Goal: Task Accomplishment & Management: Manage account settings

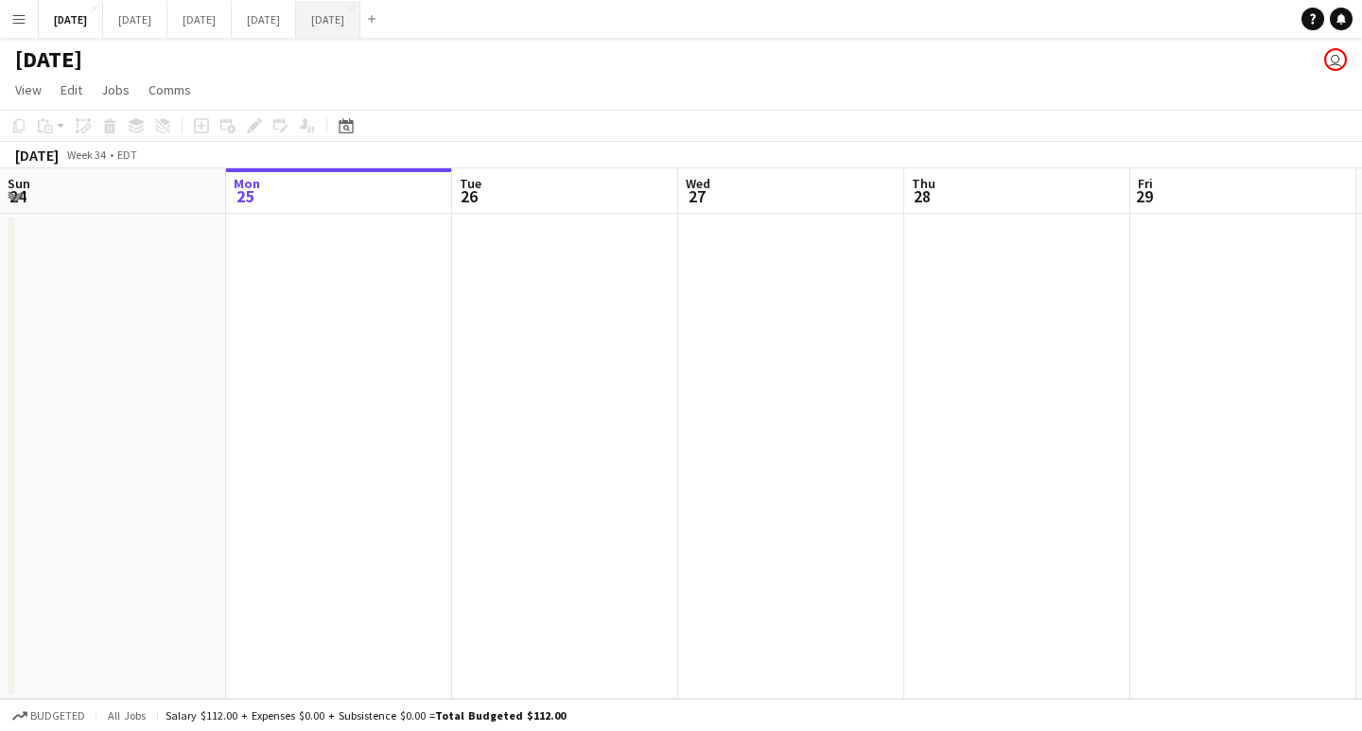
click at [360, 18] on button "[DATE] Close" at bounding box center [328, 19] width 64 height 37
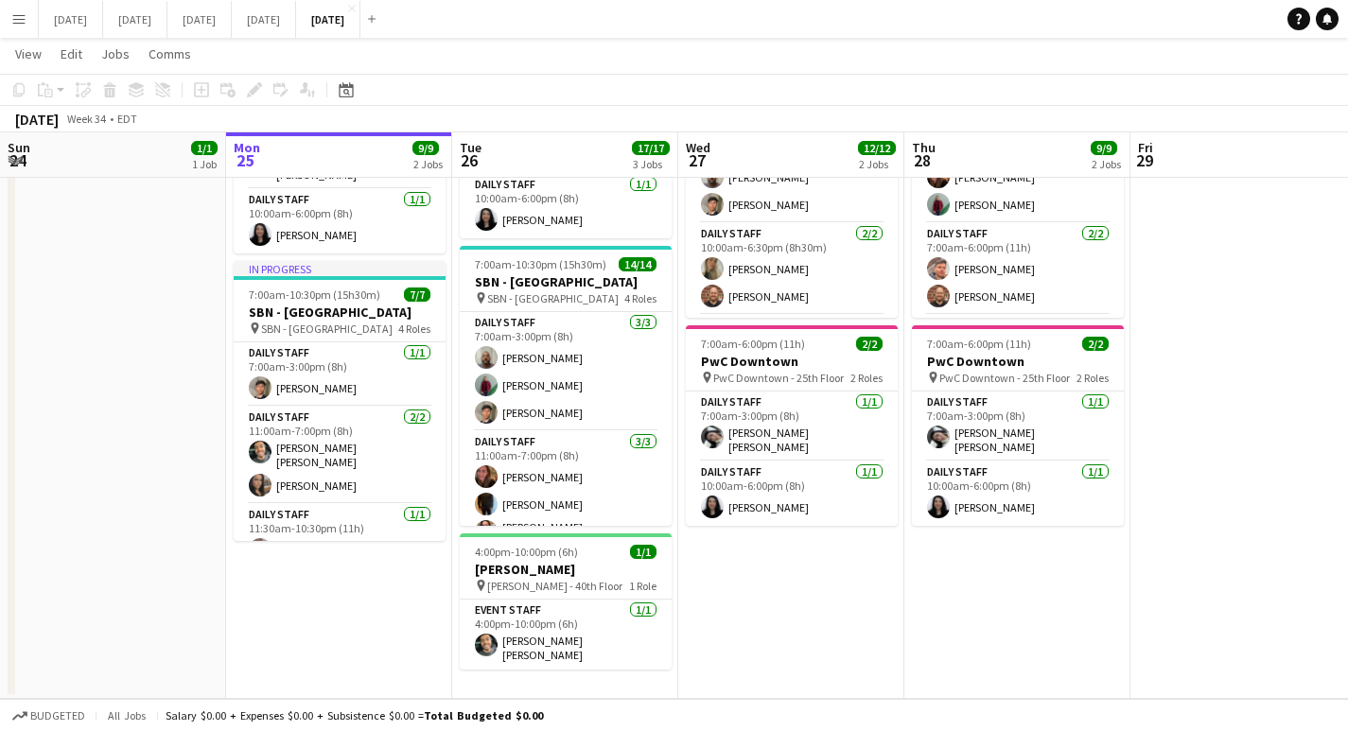
click at [383, 14] on div "Add" at bounding box center [371, 19] width 23 height 38
click at [379, 17] on button "Add" at bounding box center [371, 18] width 15 height 15
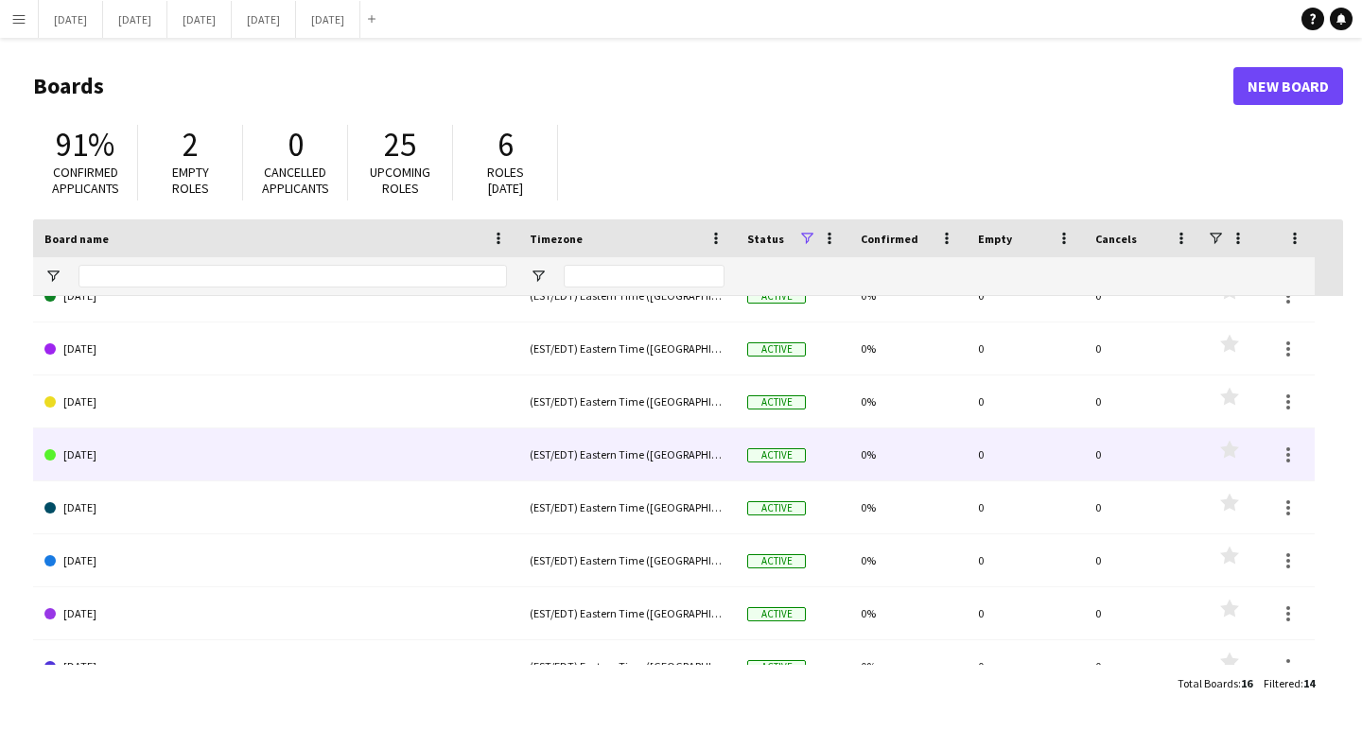
scroll to position [373, 0]
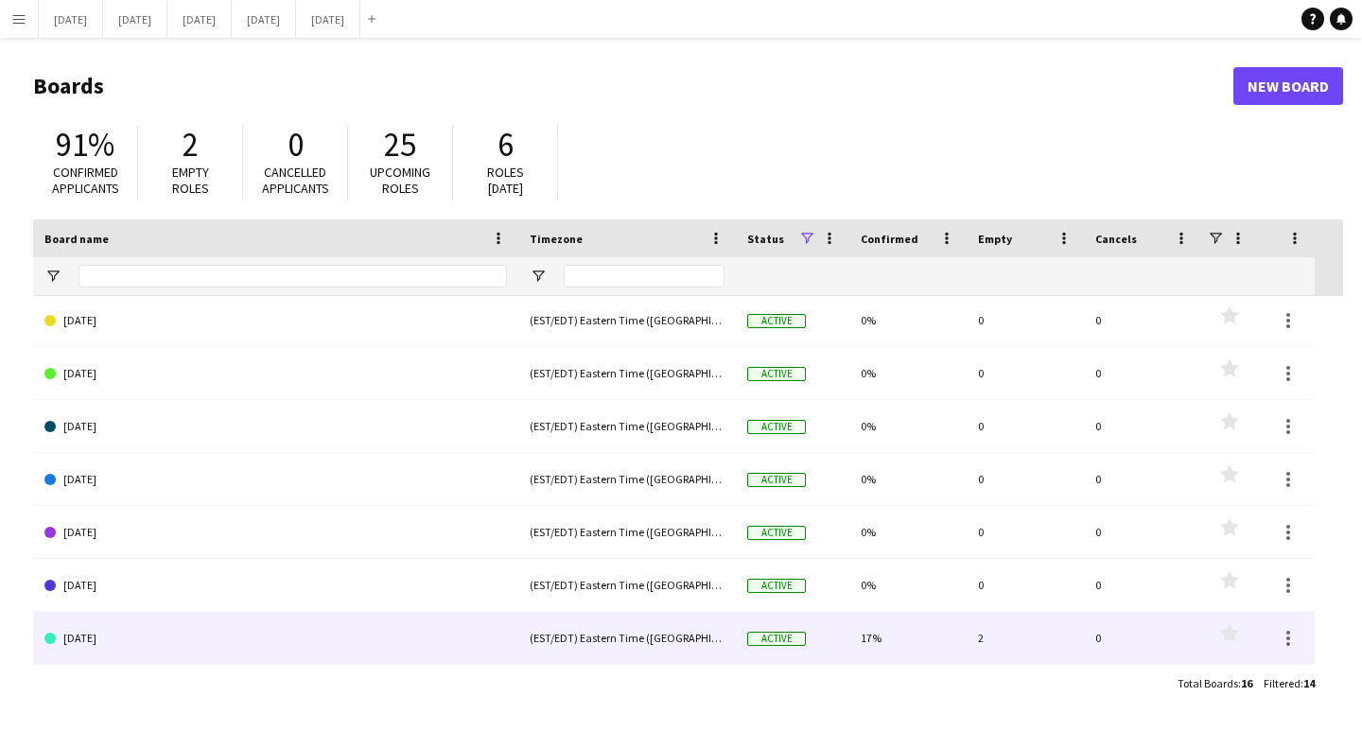
click at [278, 633] on link "[DATE]" at bounding box center [275, 638] width 463 height 53
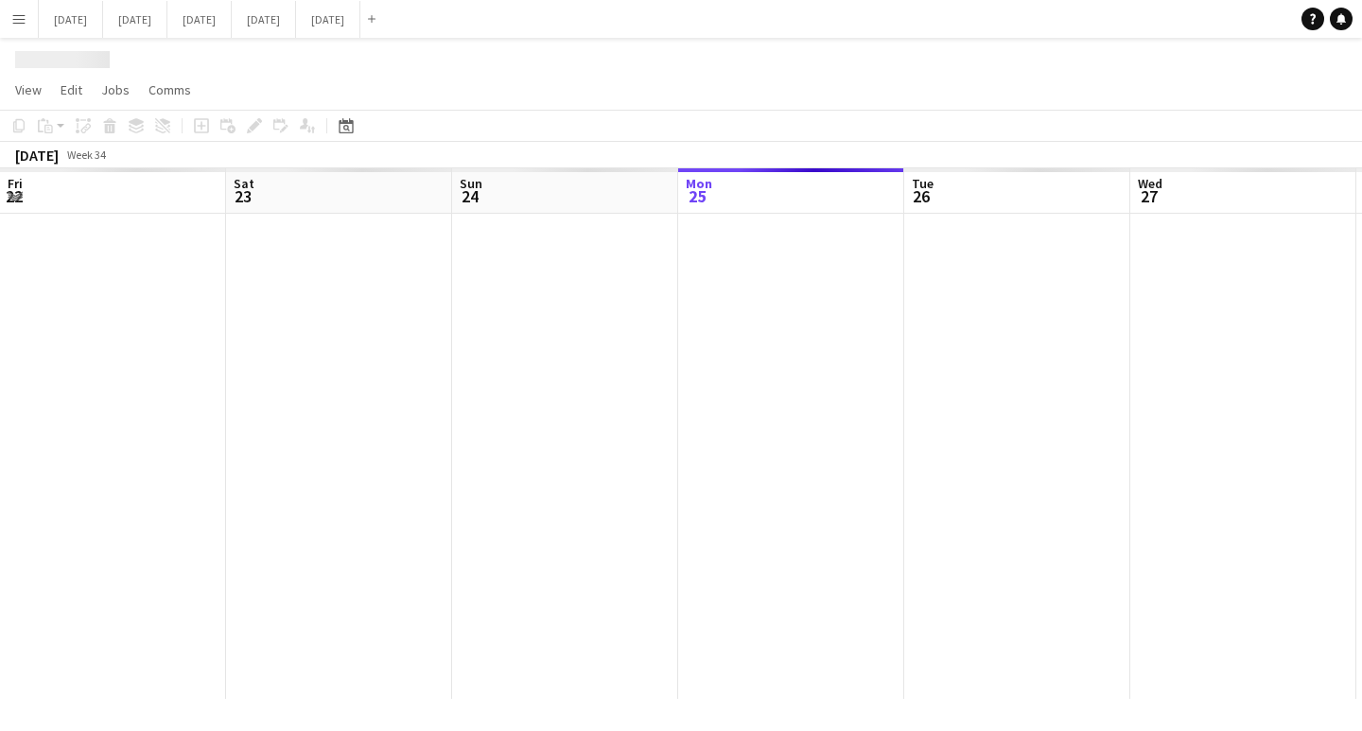
scroll to position [0, 452]
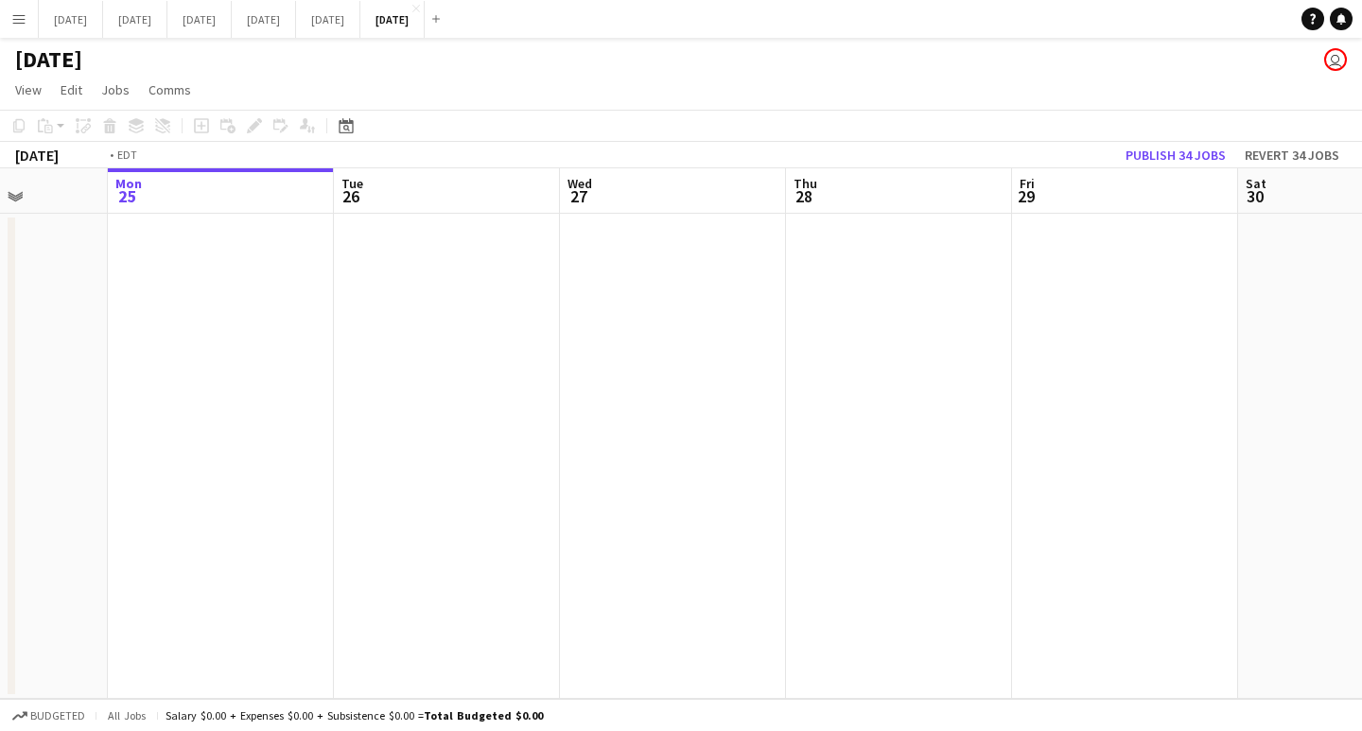
drag, startPoint x: 1022, startPoint y: 377, endPoint x: 657, endPoint y: 371, distance: 365.3
click at [657, 371] on app-calendar-viewport "Fri 22 Sat 23 Sun 24 Mon 25 Tue 26 Wed 27 Thu 28 Fri 29 Sat 30 Sun 31 Mon 1" at bounding box center [681, 433] width 1362 height 531
drag, startPoint x: 1180, startPoint y: 411, endPoint x: 191, endPoint y: 394, distance: 988.9
click at [202, 393] on app-calendar-viewport "Sat 23 Sun 24 Mon 25 Tue 26 Wed 27 Thu 28 Fri 29 Sat 30 Sun 31 Mon 1 Tue 2 0/1 …" at bounding box center [681, 433] width 1362 height 531
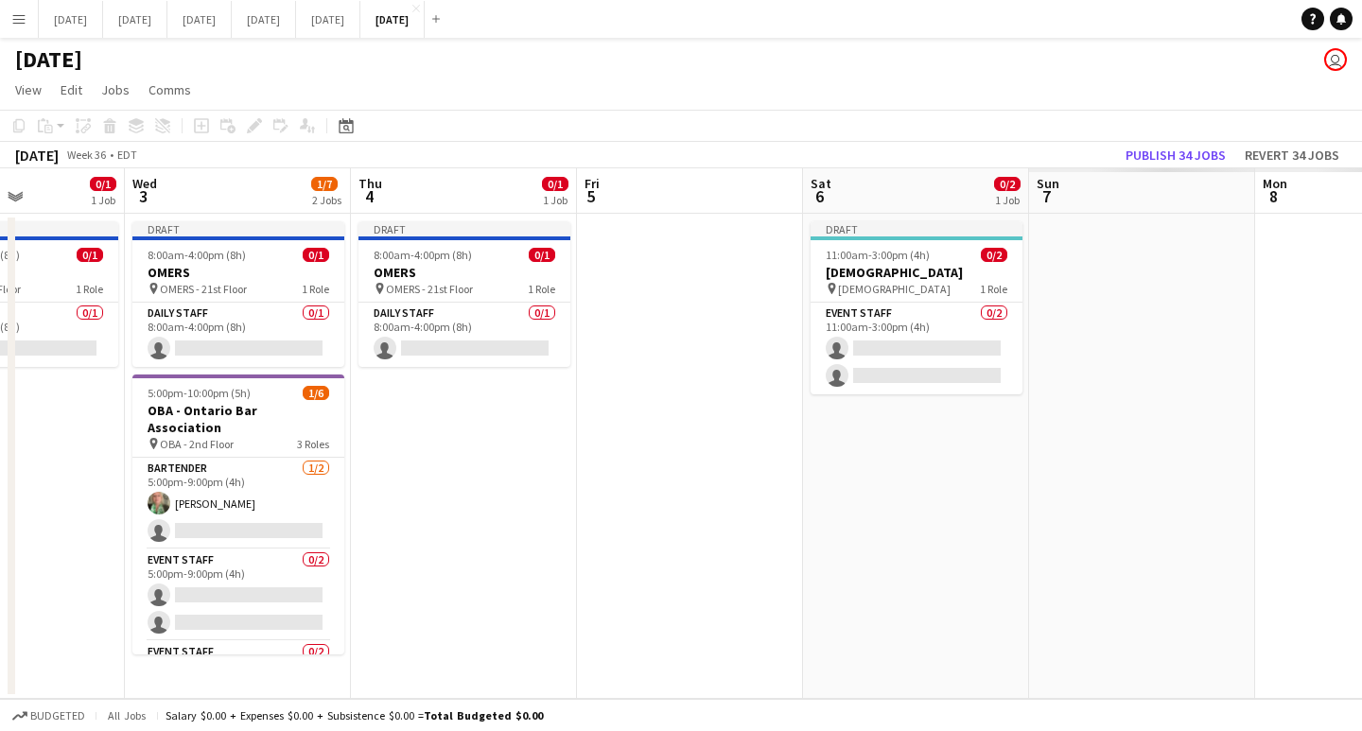
drag, startPoint x: 1194, startPoint y: 476, endPoint x: 0, endPoint y: 411, distance: 1195.8
click at [0, 411] on app-calendar-viewport "Sun 31 Mon 1 Tue 2 0/1 1 Job Wed 3 1/7 2 Jobs Thu 4 0/1 1 Job Fri 5 Sat 6 0/2 1…" at bounding box center [681, 433] width 1362 height 531
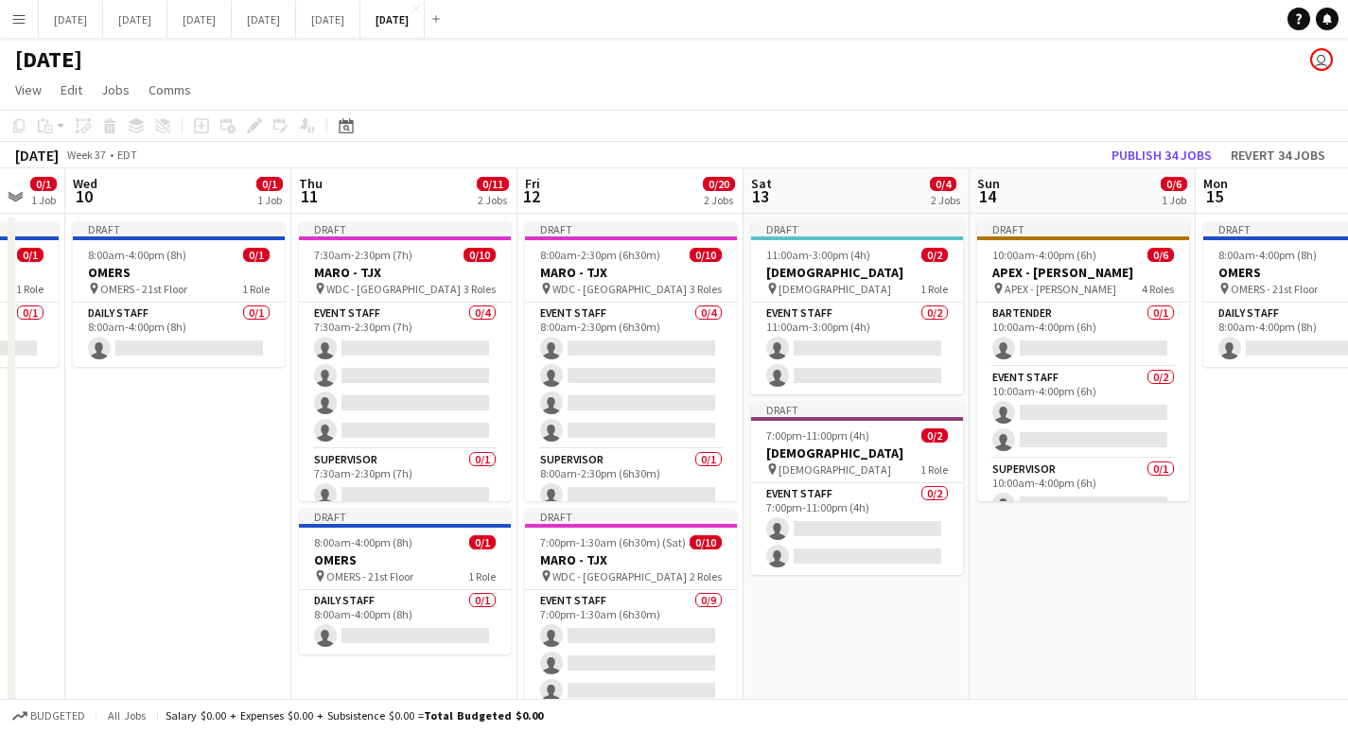
scroll to position [0, 631]
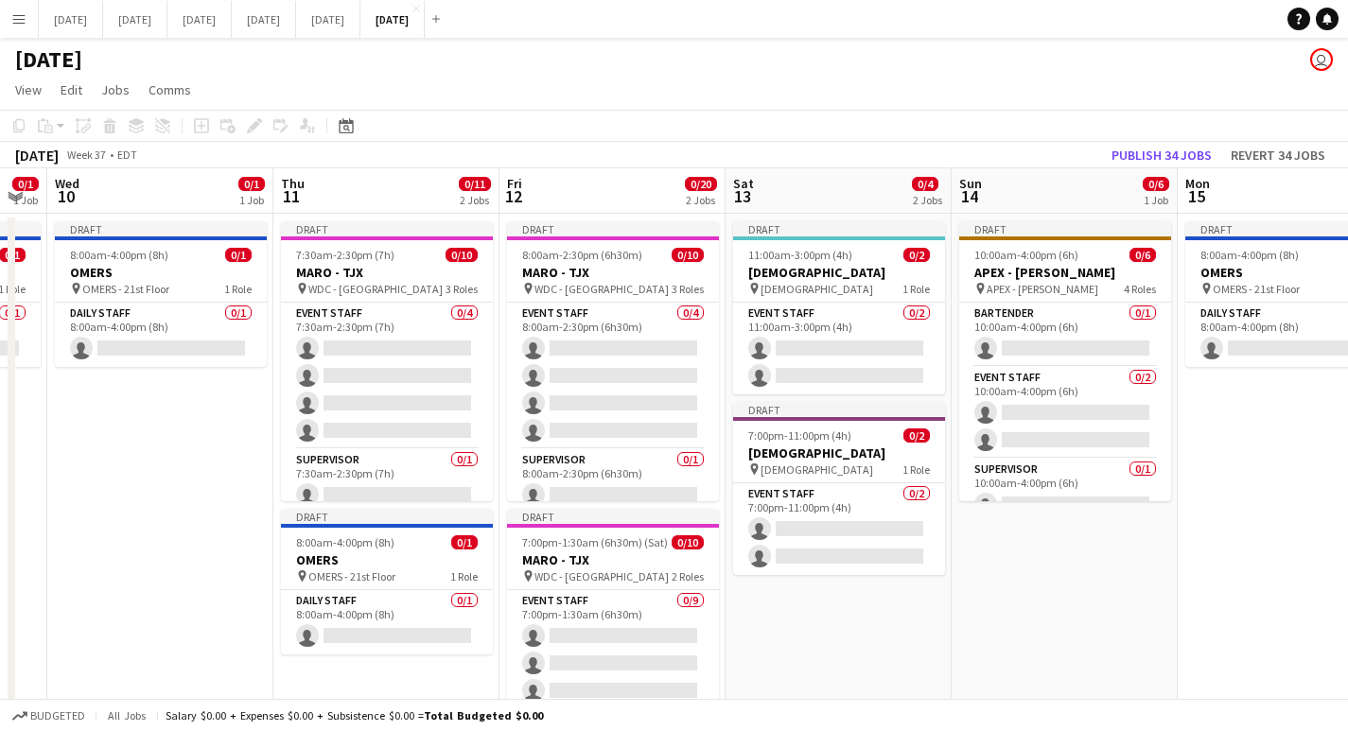
drag, startPoint x: 704, startPoint y: 482, endPoint x: 0, endPoint y: 431, distance: 705.7
click at [0, 431] on app-calendar-viewport "Sun 7 Mon 8 0/1 1 Job Tue 9 0/1 1 Job Wed 10 0/1 1 Job Thu 11 0/11 2 Jobs Fri 1…" at bounding box center [674, 497] width 1348 height 659
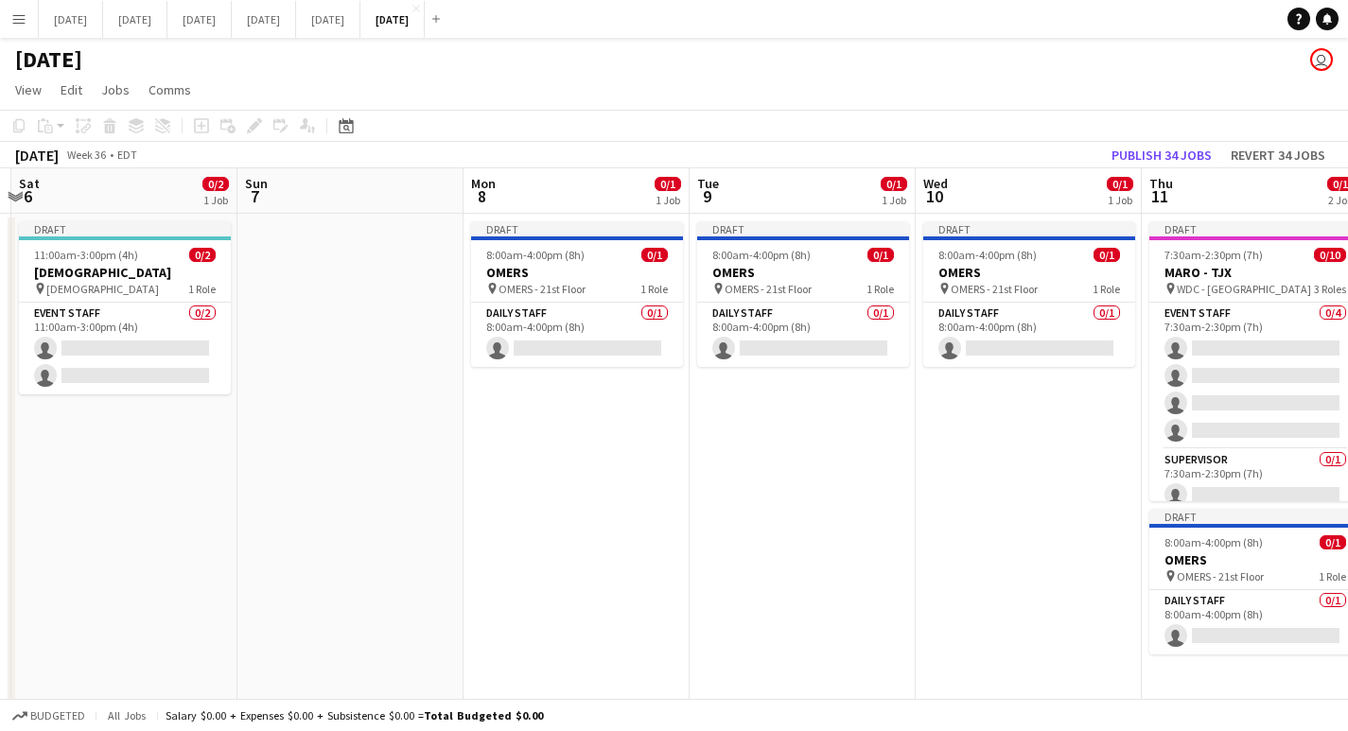
drag, startPoint x: 184, startPoint y: 461, endPoint x: 1361, endPoint y: 521, distance: 1178.5
click at [1348, 546] on html "Menu Boards Boards Boards All jobs Status Workforce Workforce My Workforce Recr…" at bounding box center [674, 429] width 1348 height 859
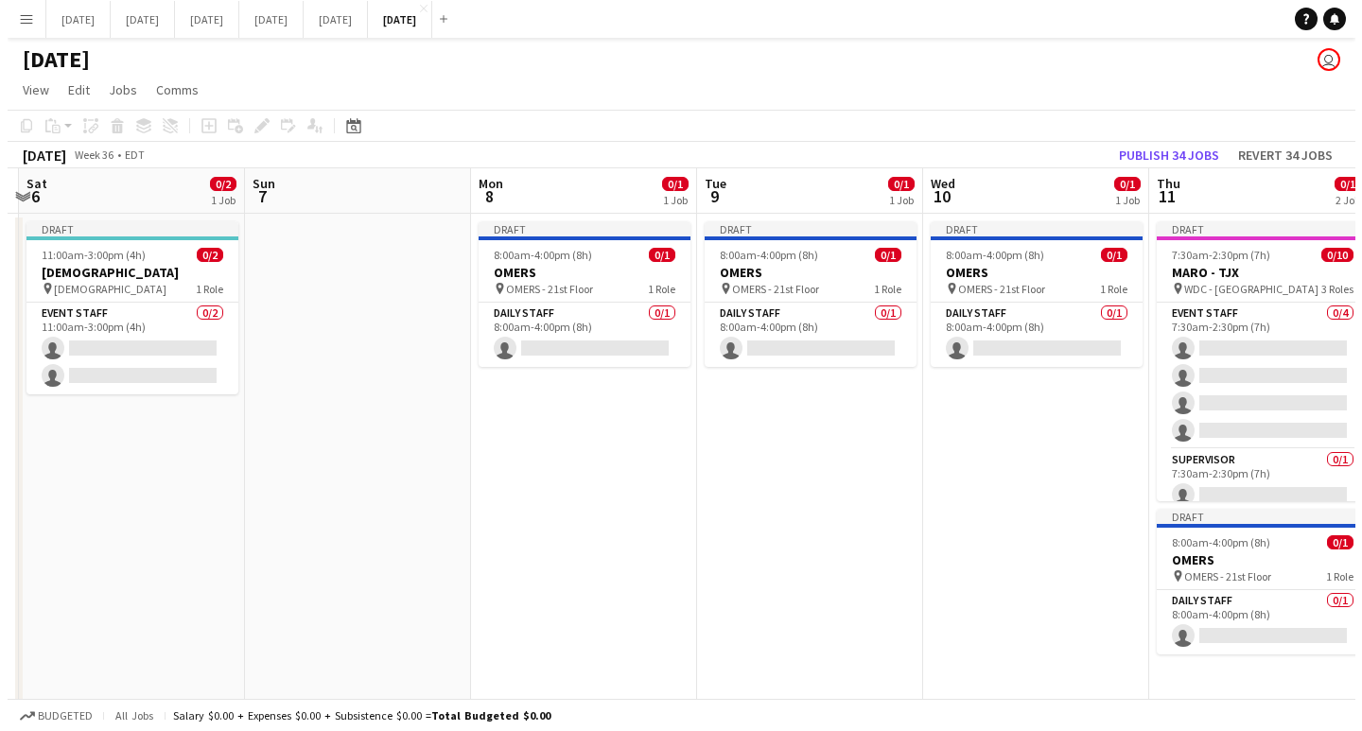
scroll to position [0, 600]
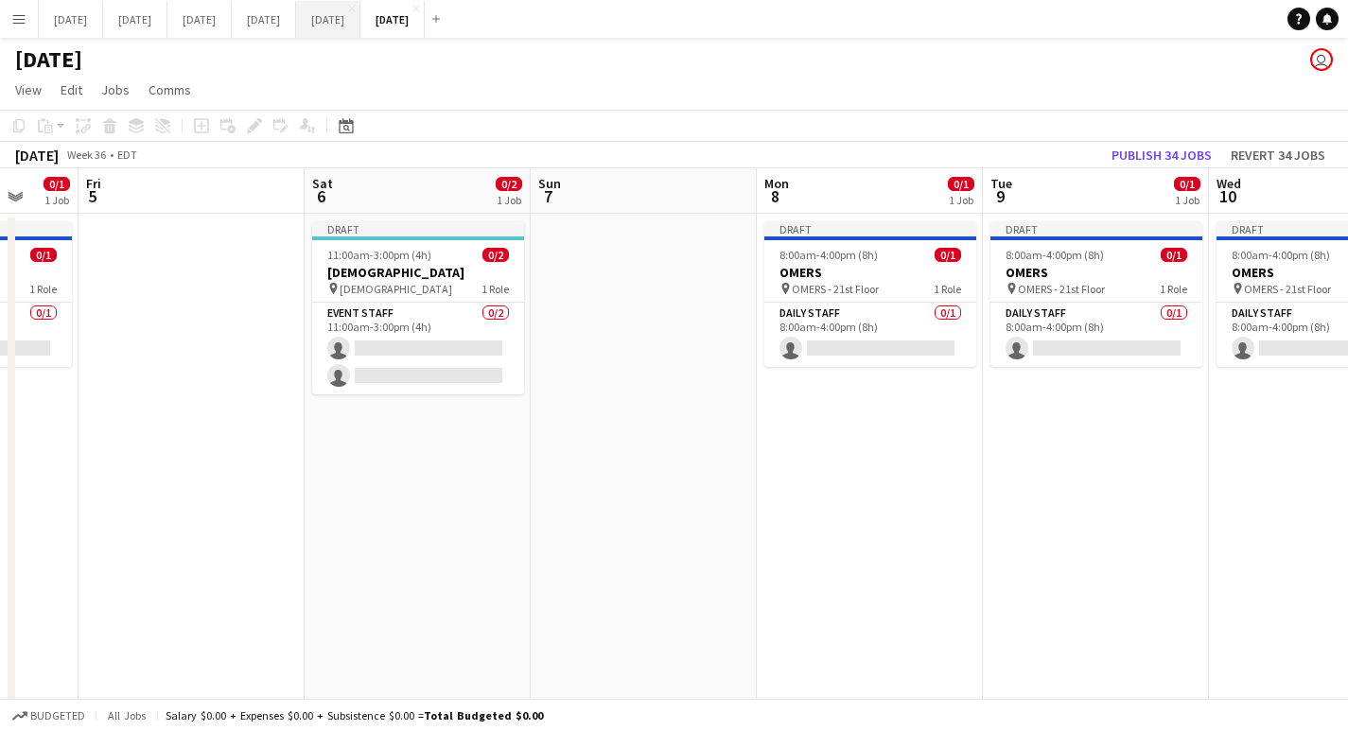
click at [360, 25] on button "[DATE] Close" at bounding box center [328, 19] width 64 height 37
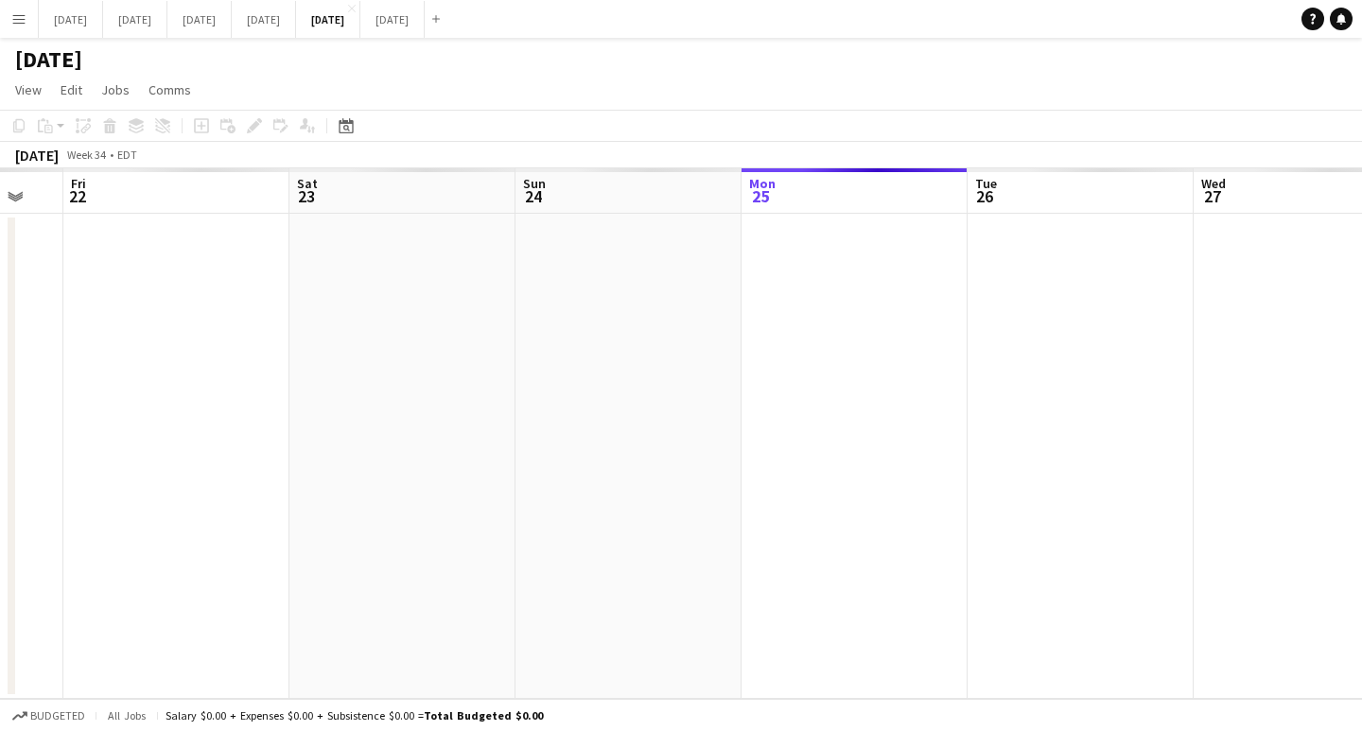
click at [1159, 536] on app-calendar-viewport "Wed 20 Thu 21 Fri 22 Sat 23 Sun 24 Mon 25 Tue 26 Wed 27 Thu 28 Fri 29 Sat 30" at bounding box center [681, 433] width 1362 height 531
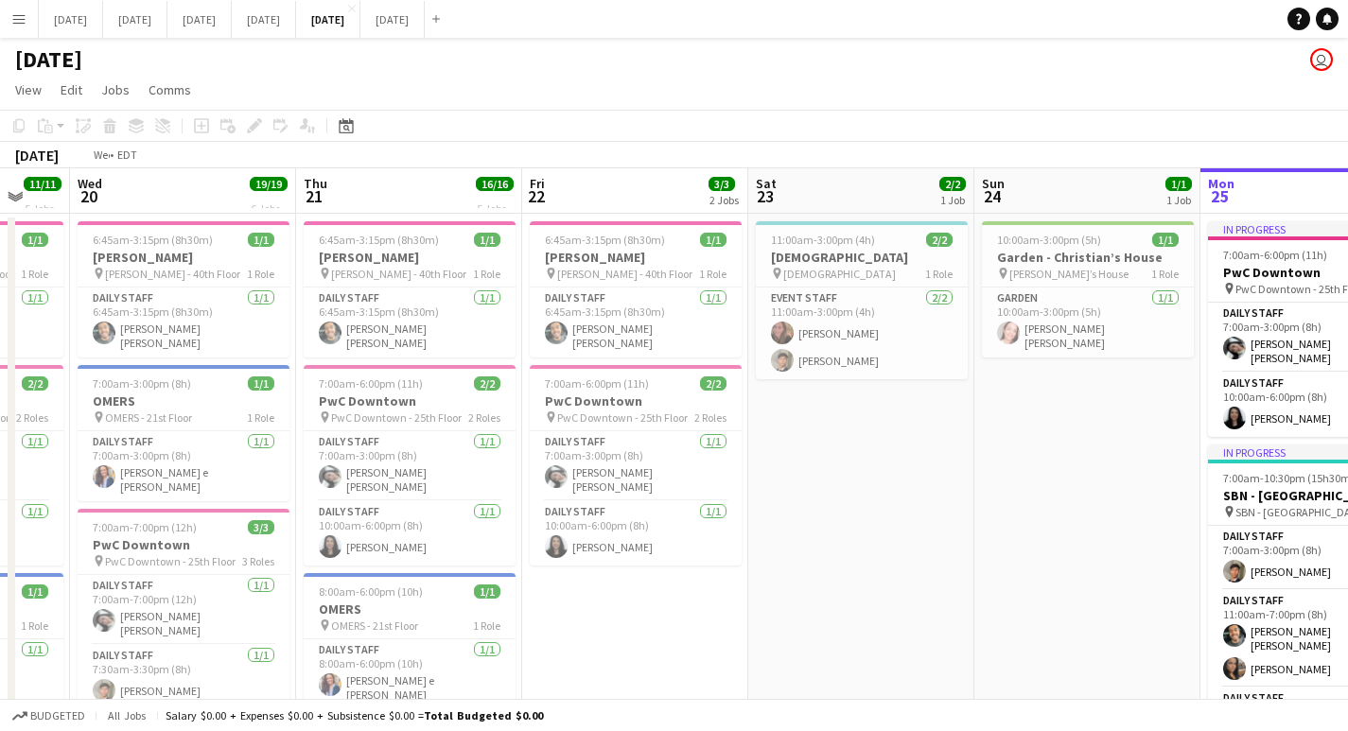
drag, startPoint x: 417, startPoint y: 495, endPoint x: 1094, endPoint y: 509, distance: 676.6
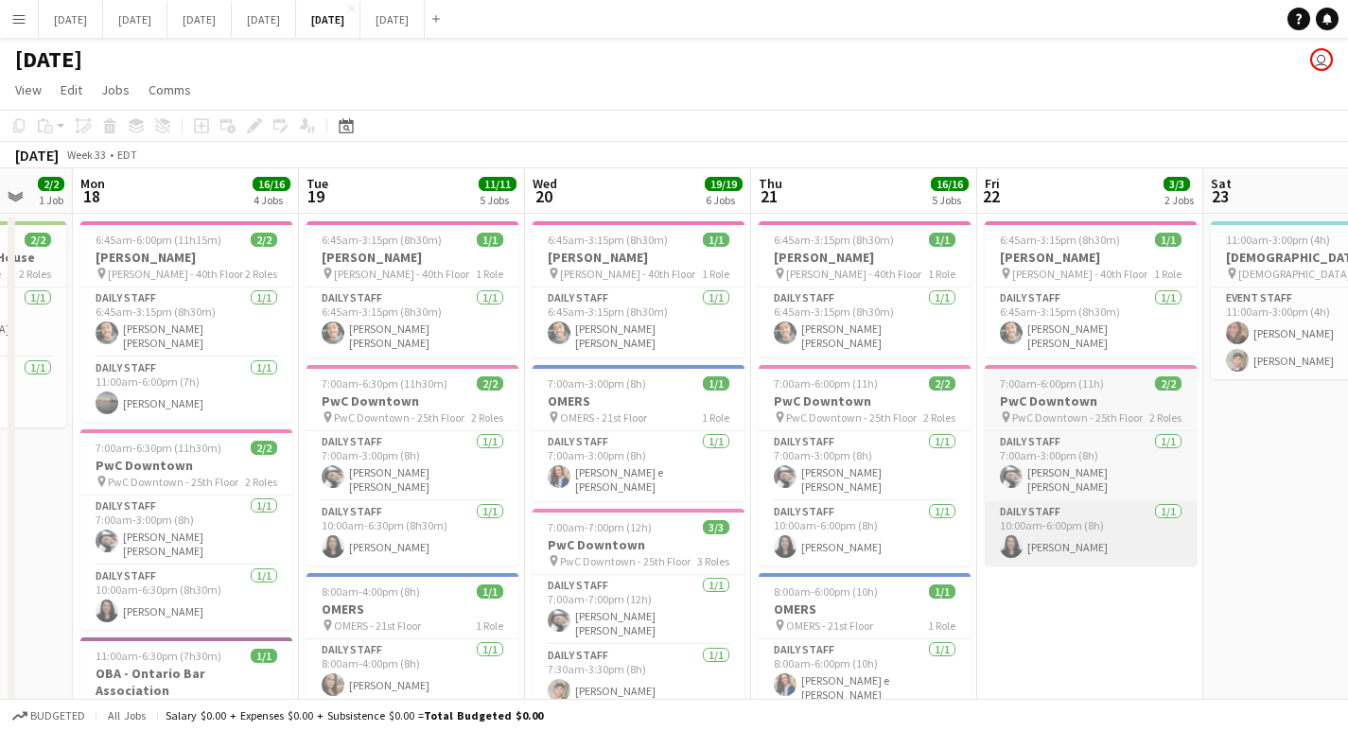
drag, startPoint x: 1178, startPoint y: 562, endPoint x: 1084, endPoint y: 522, distance: 101.7
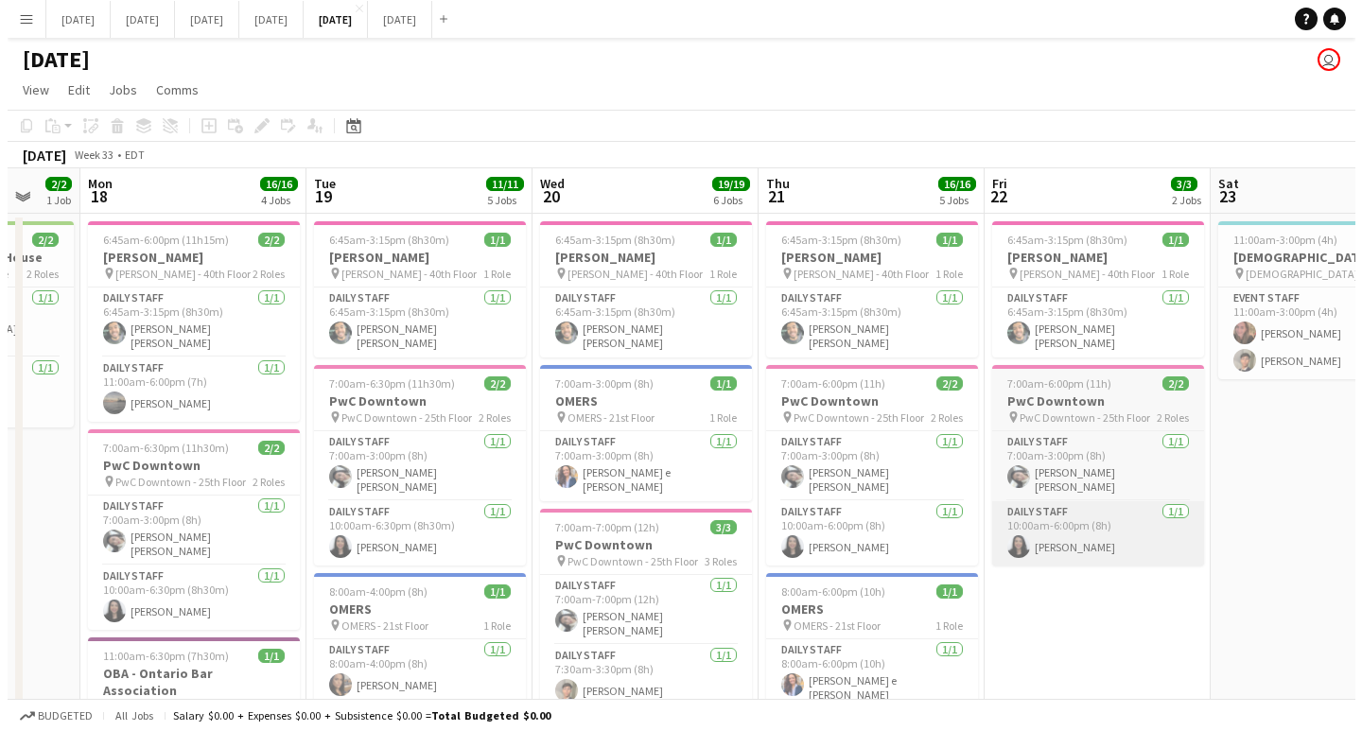
scroll to position [0, 582]
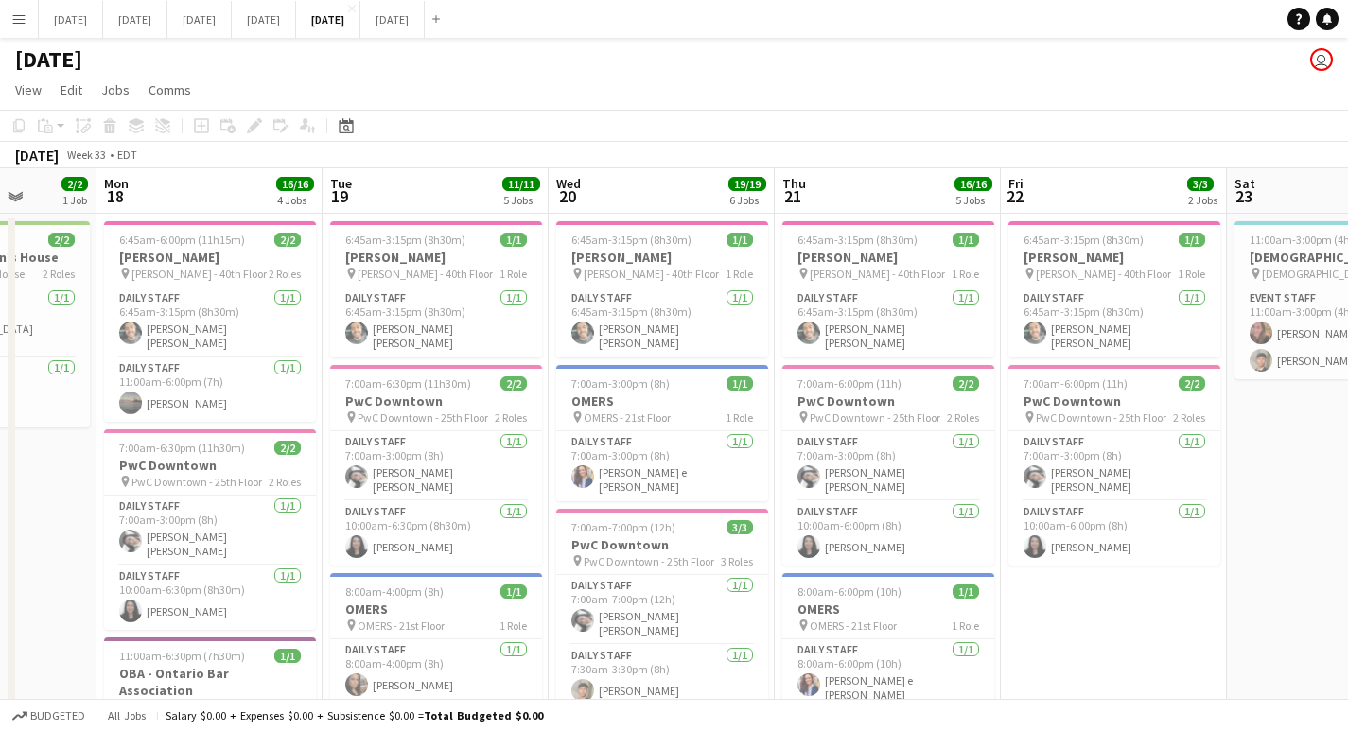
click at [19, 17] on app-icon "Menu" at bounding box center [18, 18] width 15 height 15
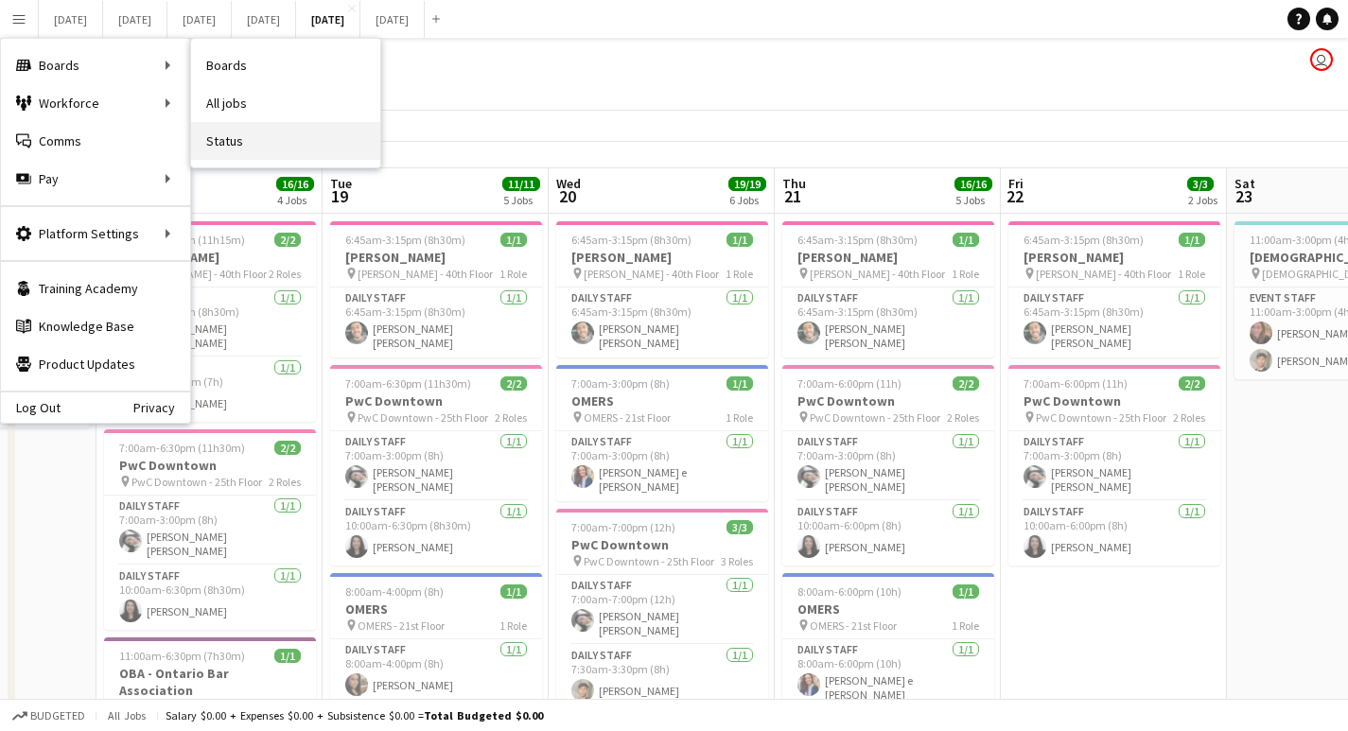
click at [215, 149] on link "Status" at bounding box center [285, 141] width 189 height 38
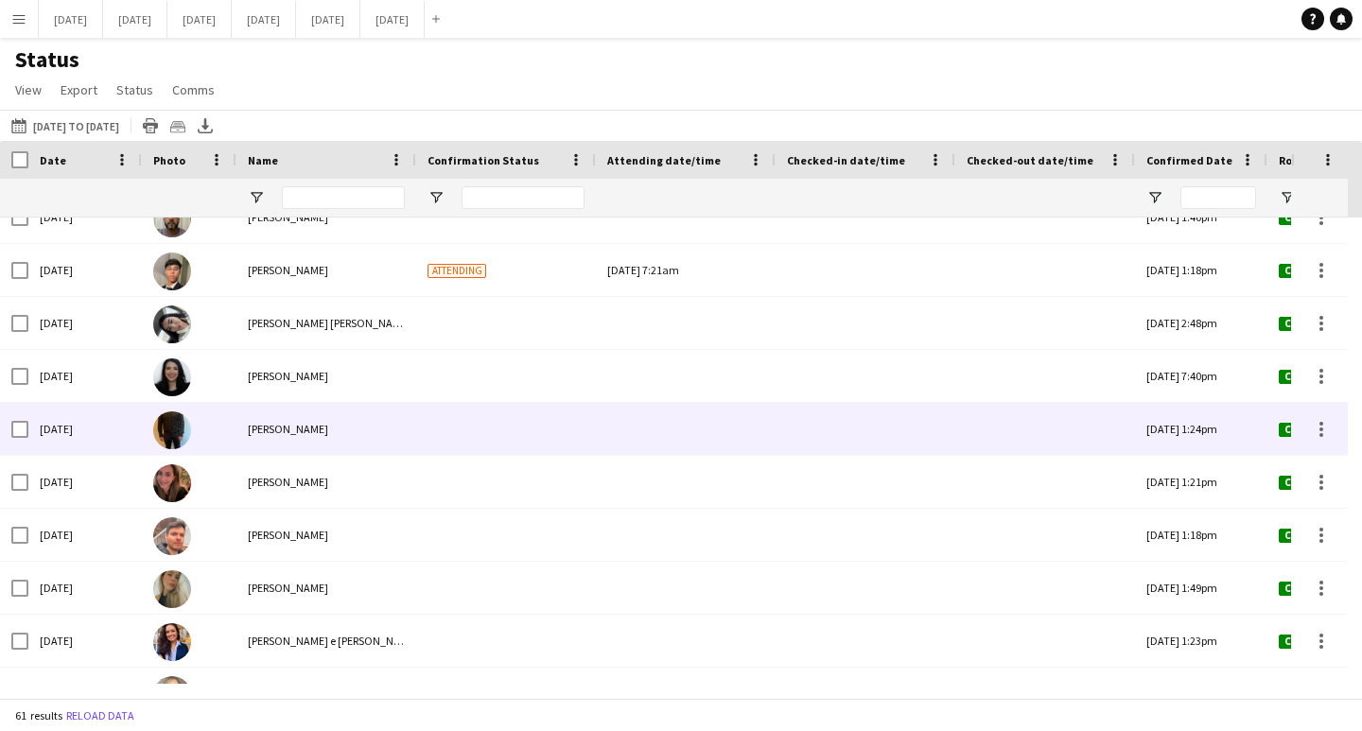
scroll to position [1135, 0]
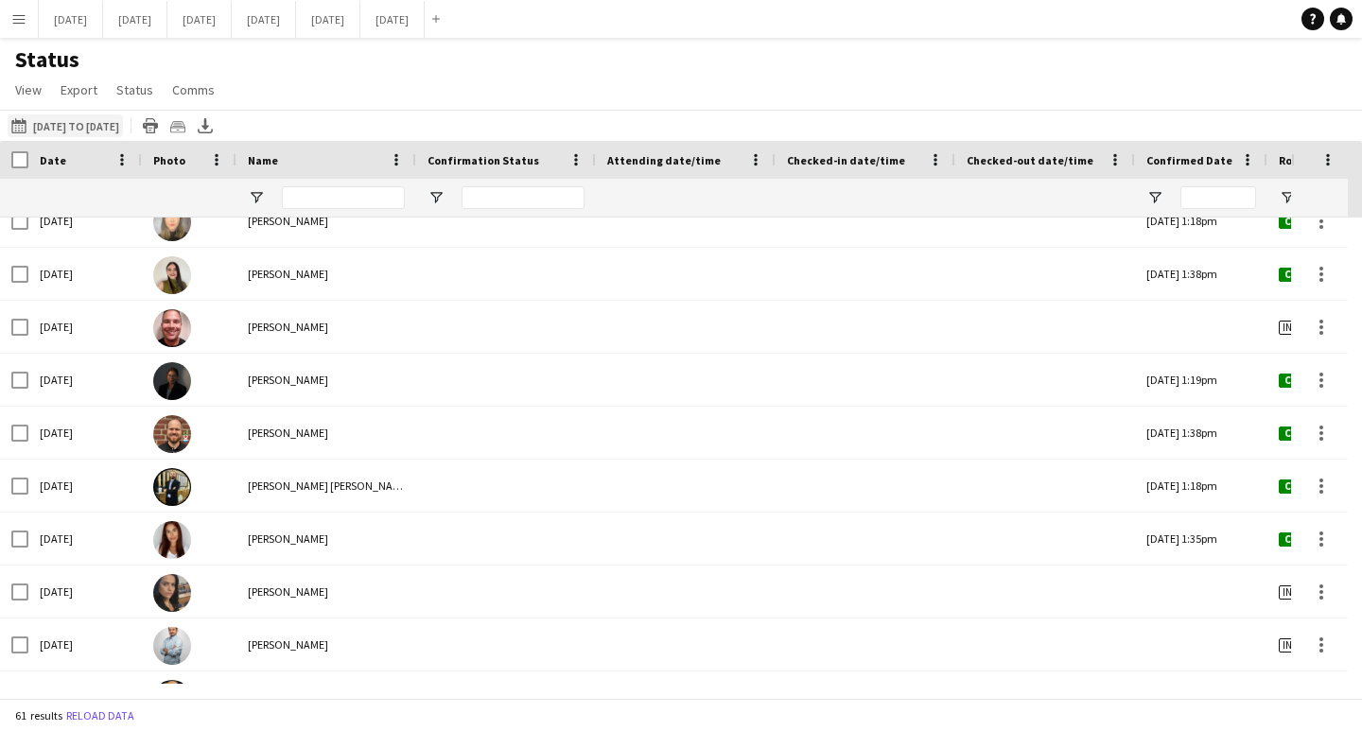
click at [77, 121] on button "[DATE] to [DATE] [DATE] to [DATE]" at bounding box center [65, 125] width 115 height 23
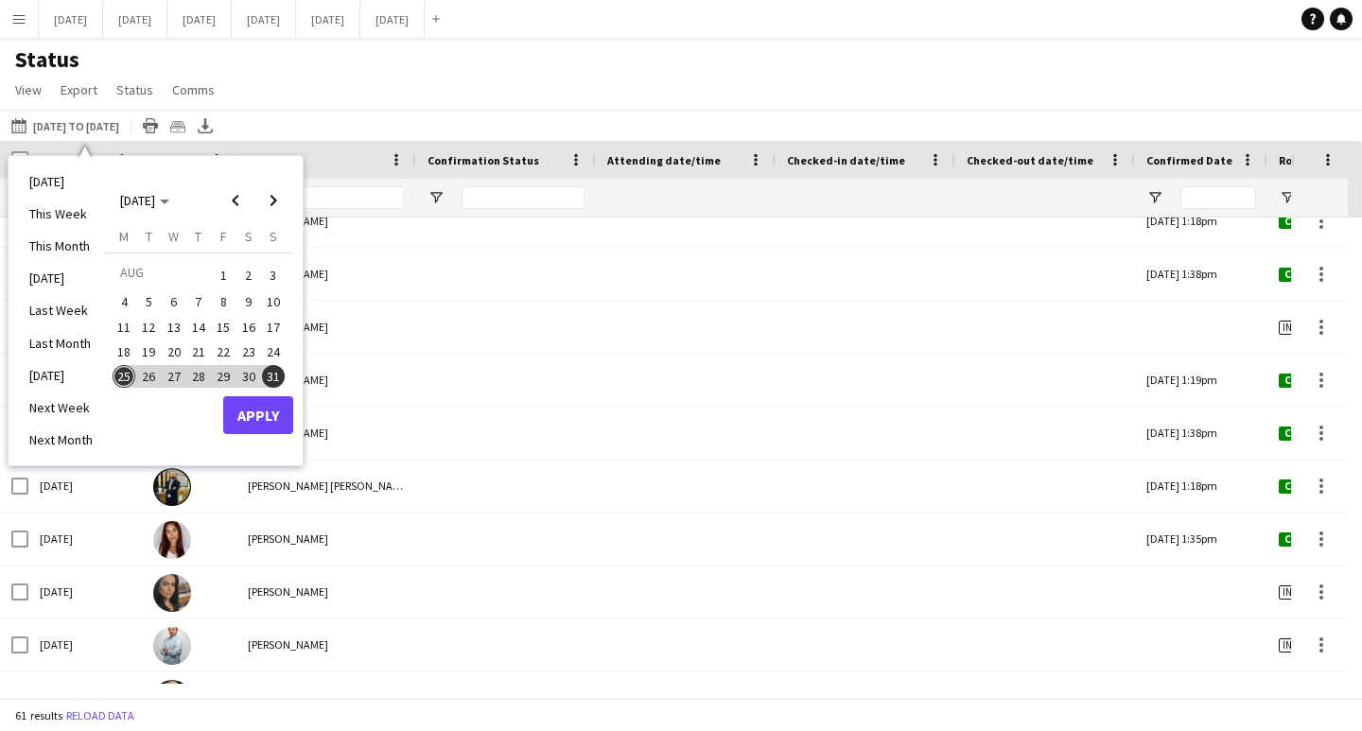
click at [205, 353] on span "21" at bounding box center [198, 352] width 23 height 23
click at [256, 415] on button "Apply" at bounding box center [258, 415] width 70 height 38
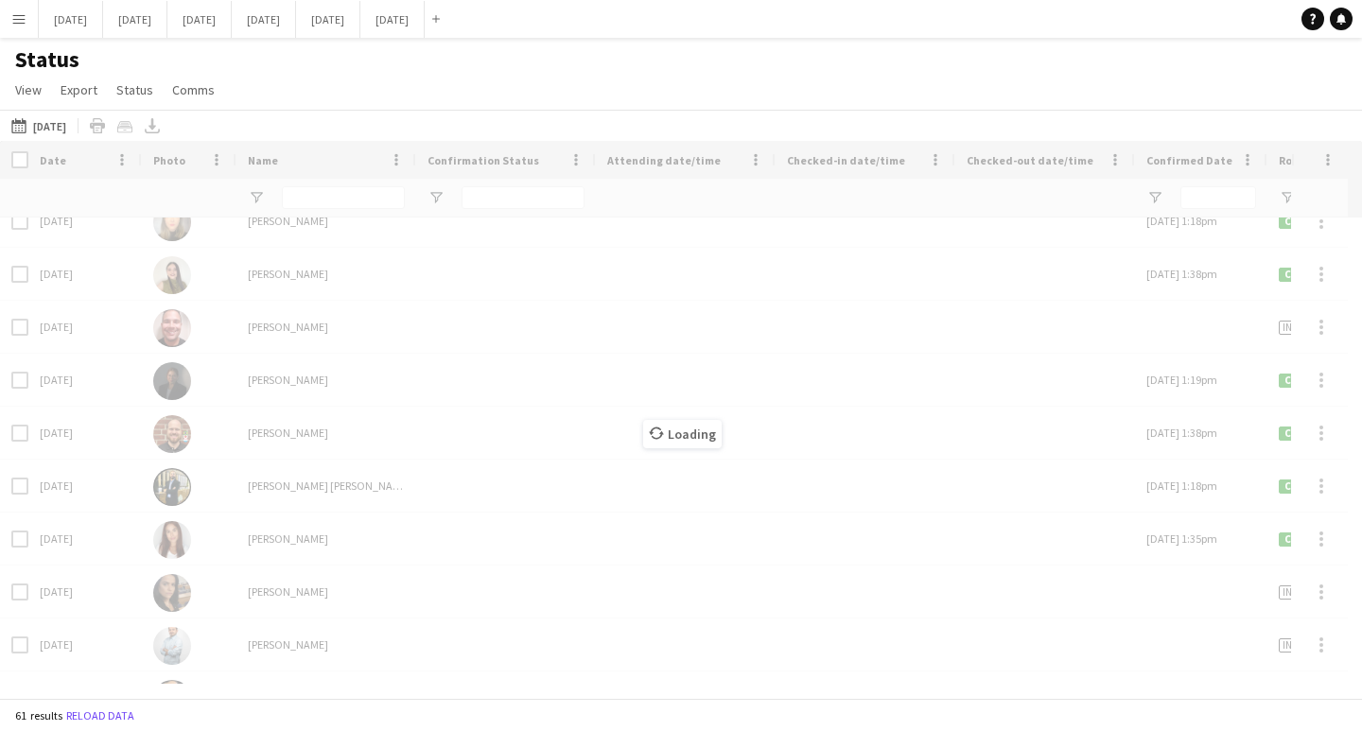
scroll to position [964, 0]
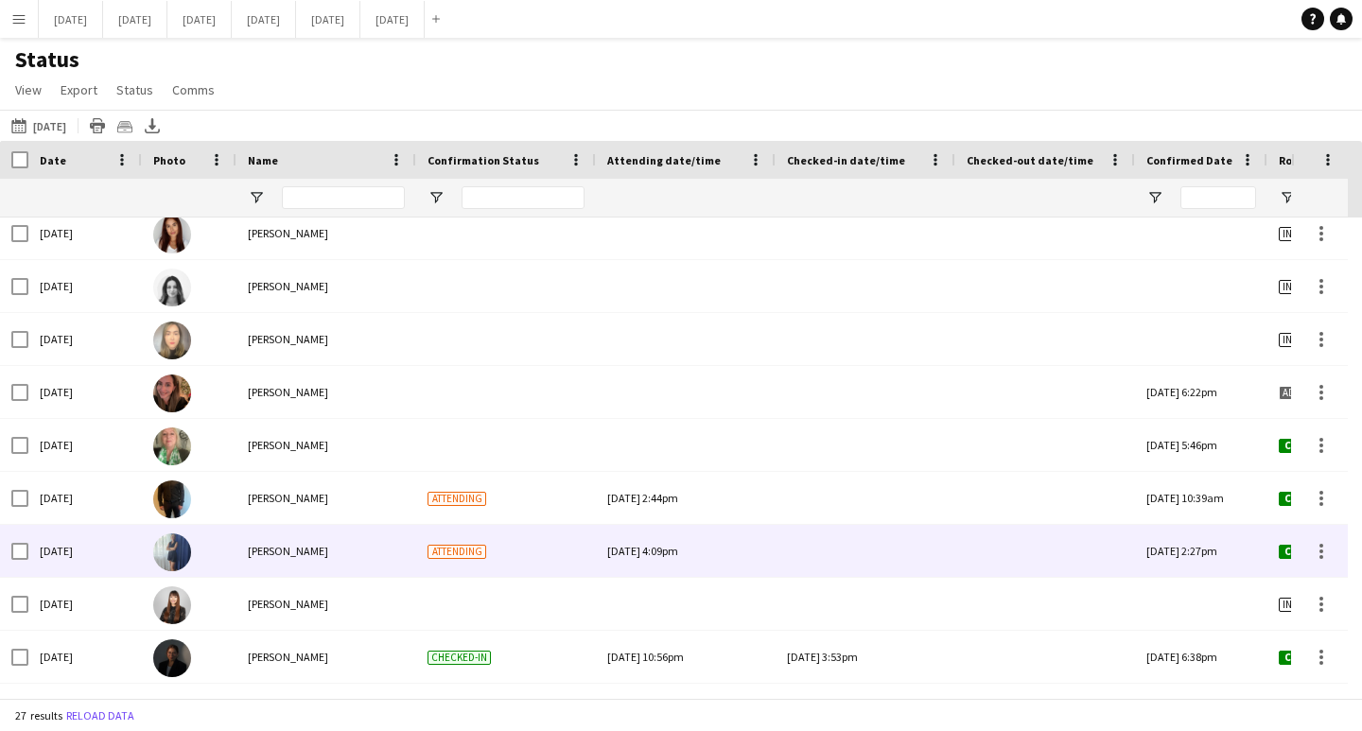
click at [882, 555] on div at bounding box center [865, 551] width 157 height 52
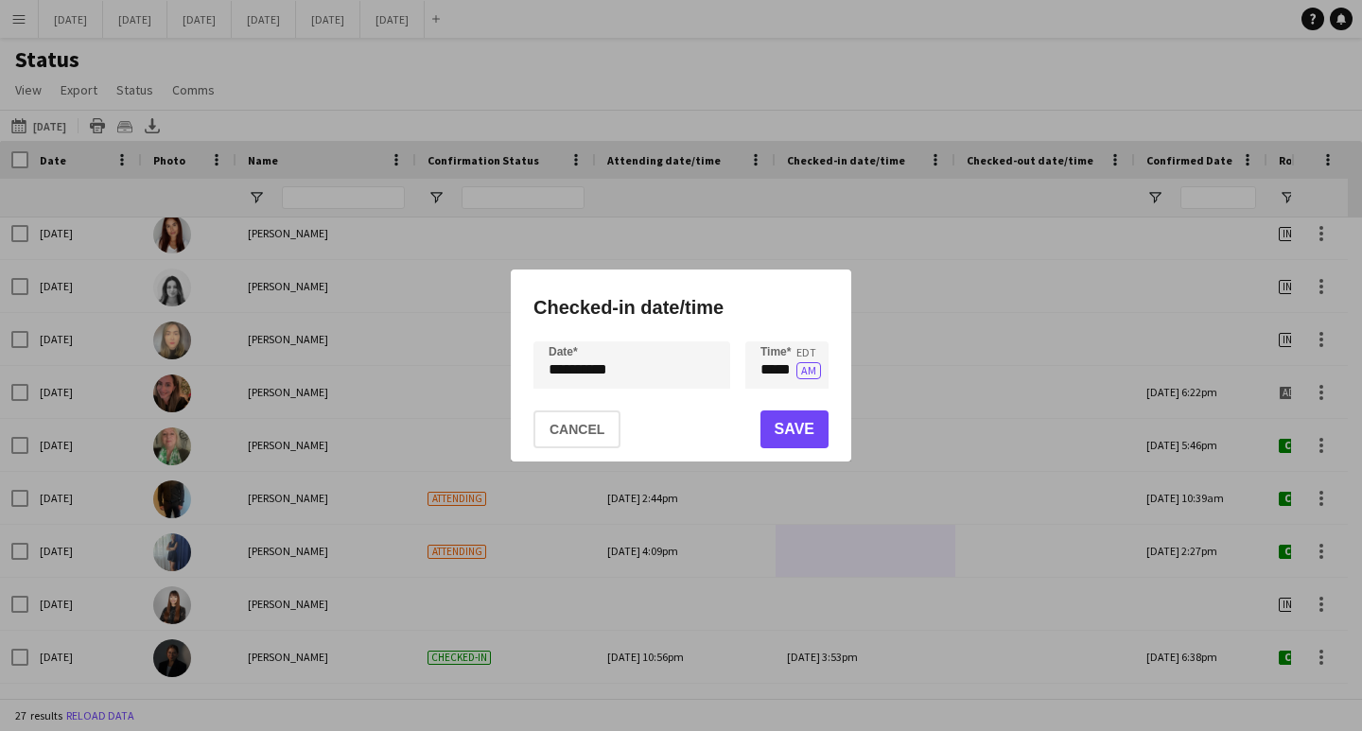
click at [578, 360] on div "**********" at bounding box center [681, 365] width 1362 height 731
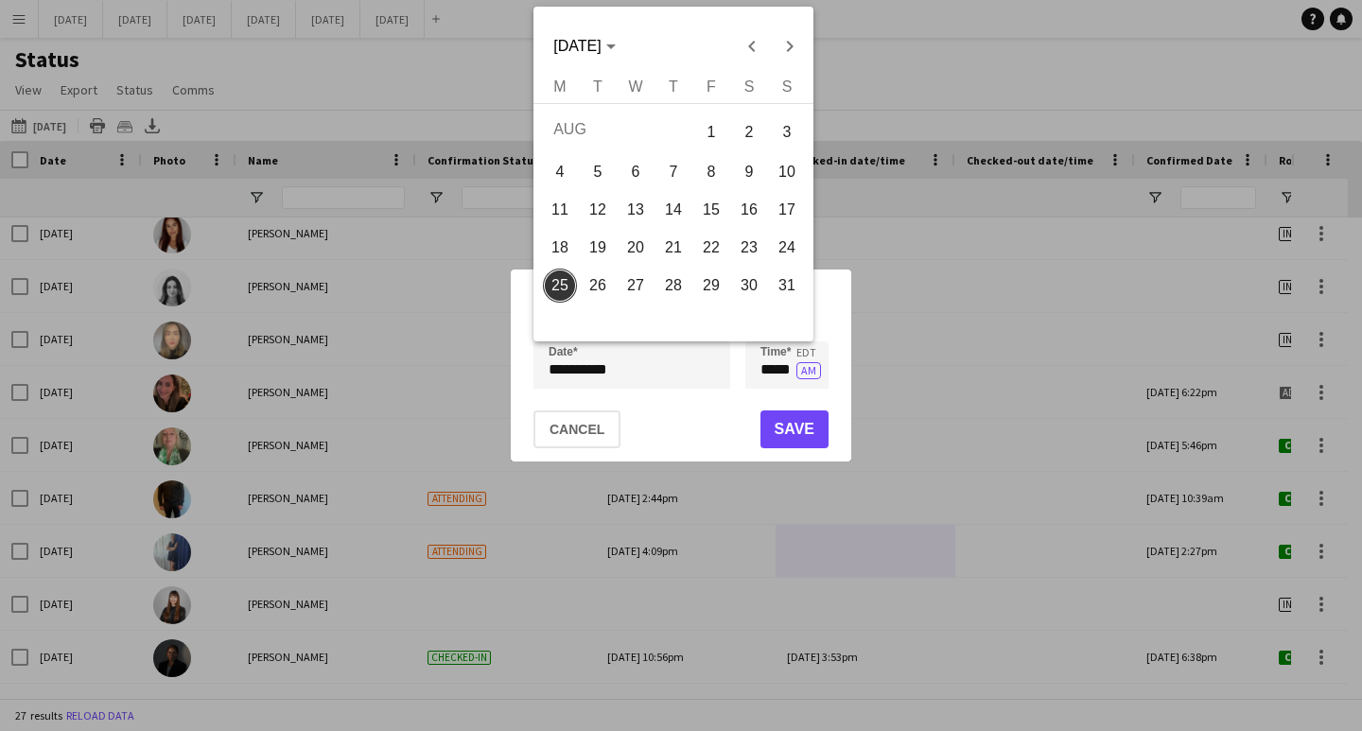
click at [683, 248] on span "21" at bounding box center [674, 248] width 34 height 34
type input "**********"
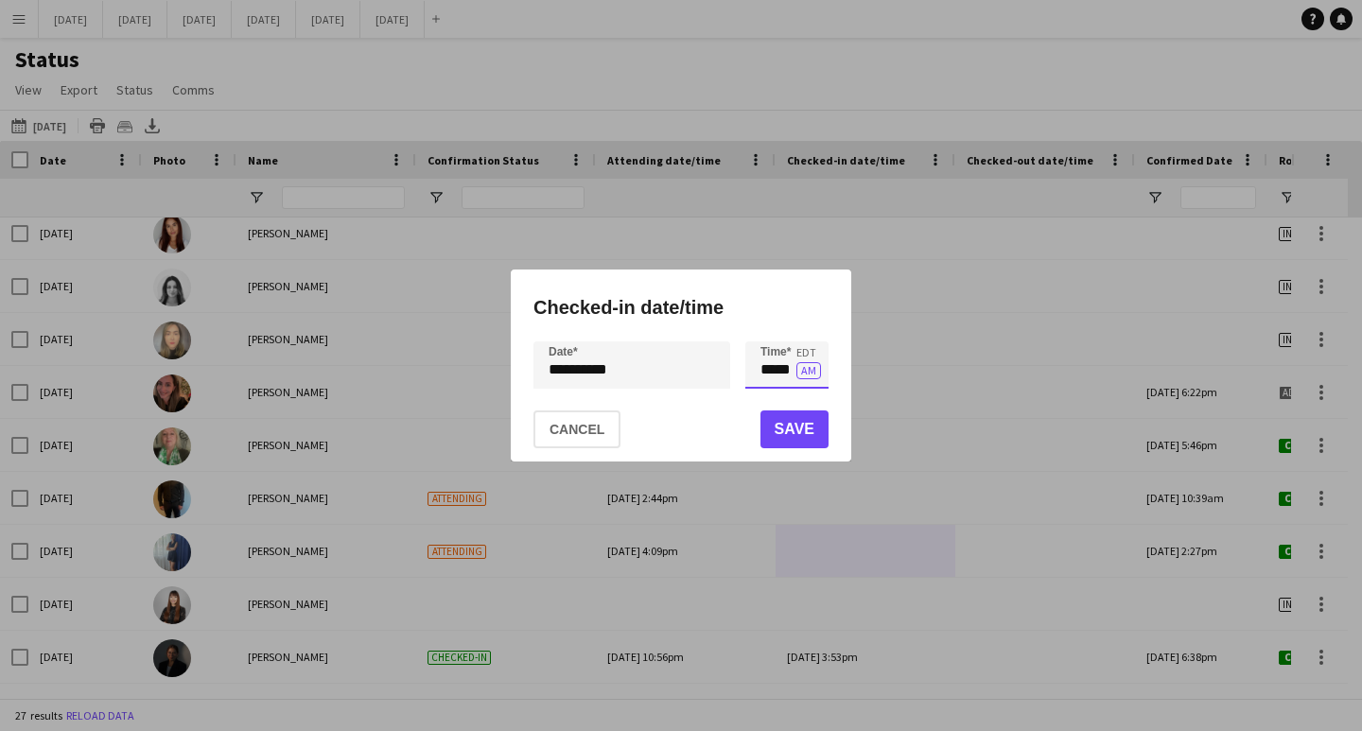
click at [778, 372] on input "*****" at bounding box center [787, 365] width 83 height 47
click at [787, 368] on input "*****" at bounding box center [787, 365] width 83 height 47
click at [814, 394] on div at bounding box center [806, 398] width 38 height 19
click at [808, 327] on div at bounding box center [806, 332] width 38 height 19
type input "*****"
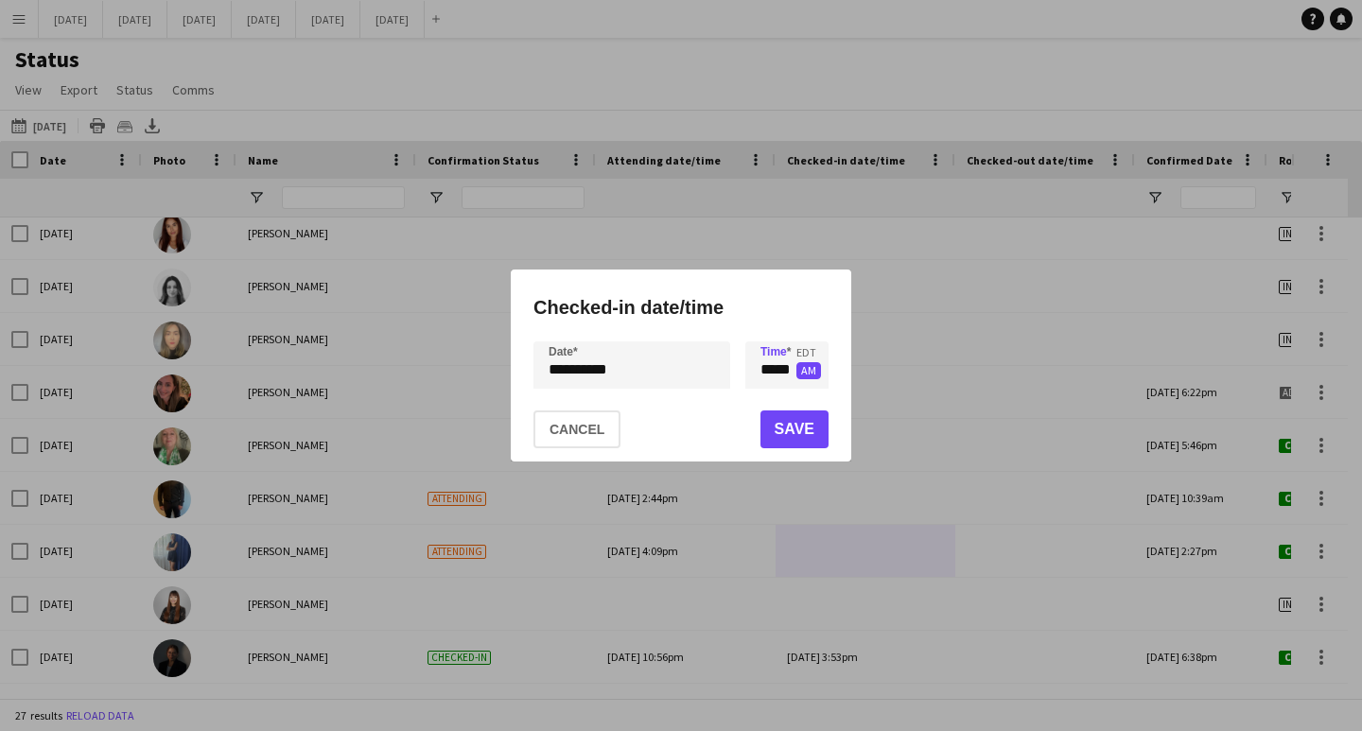
click at [806, 376] on button "AM" at bounding box center [809, 370] width 25 height 17
click at [802, 426] on button "Save" at bounding box center [795, 430] width 68 height 38
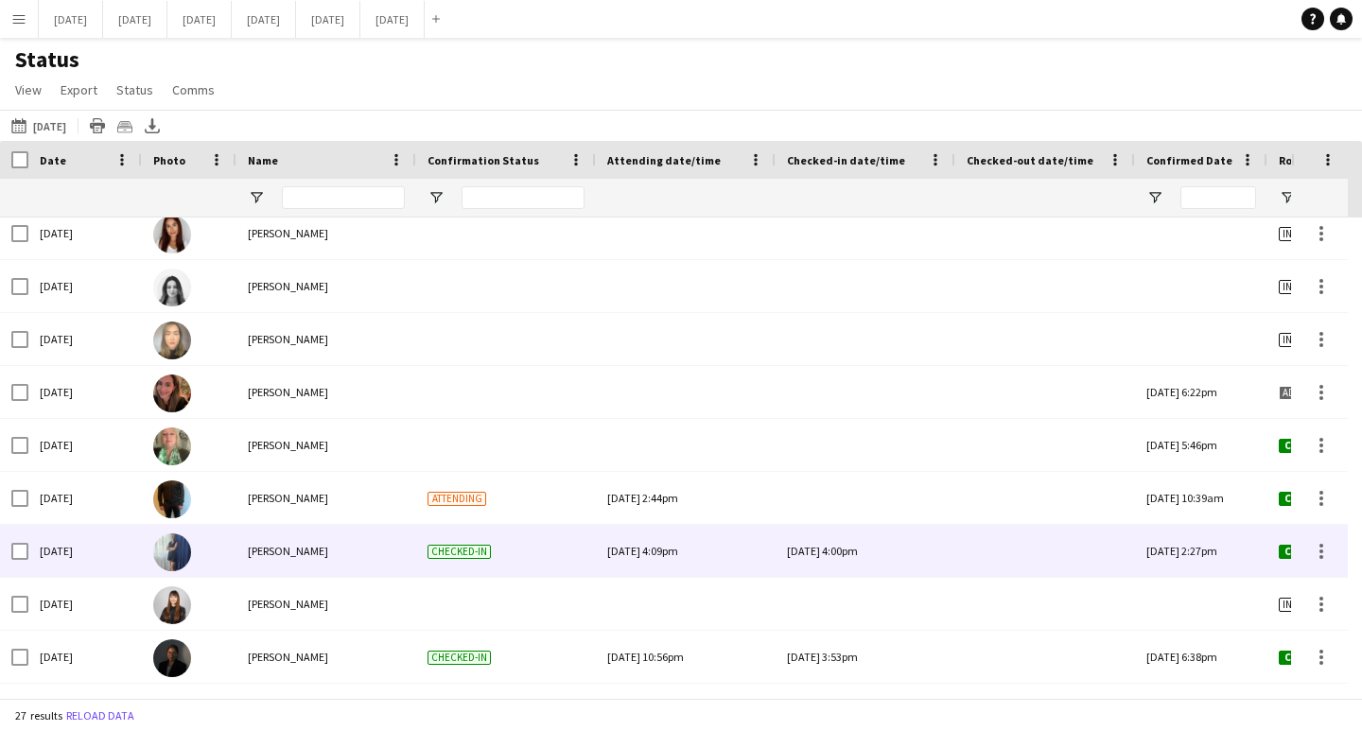
click at [1002, 547] on div at bounding box center [1045, 551] width 157 height 52
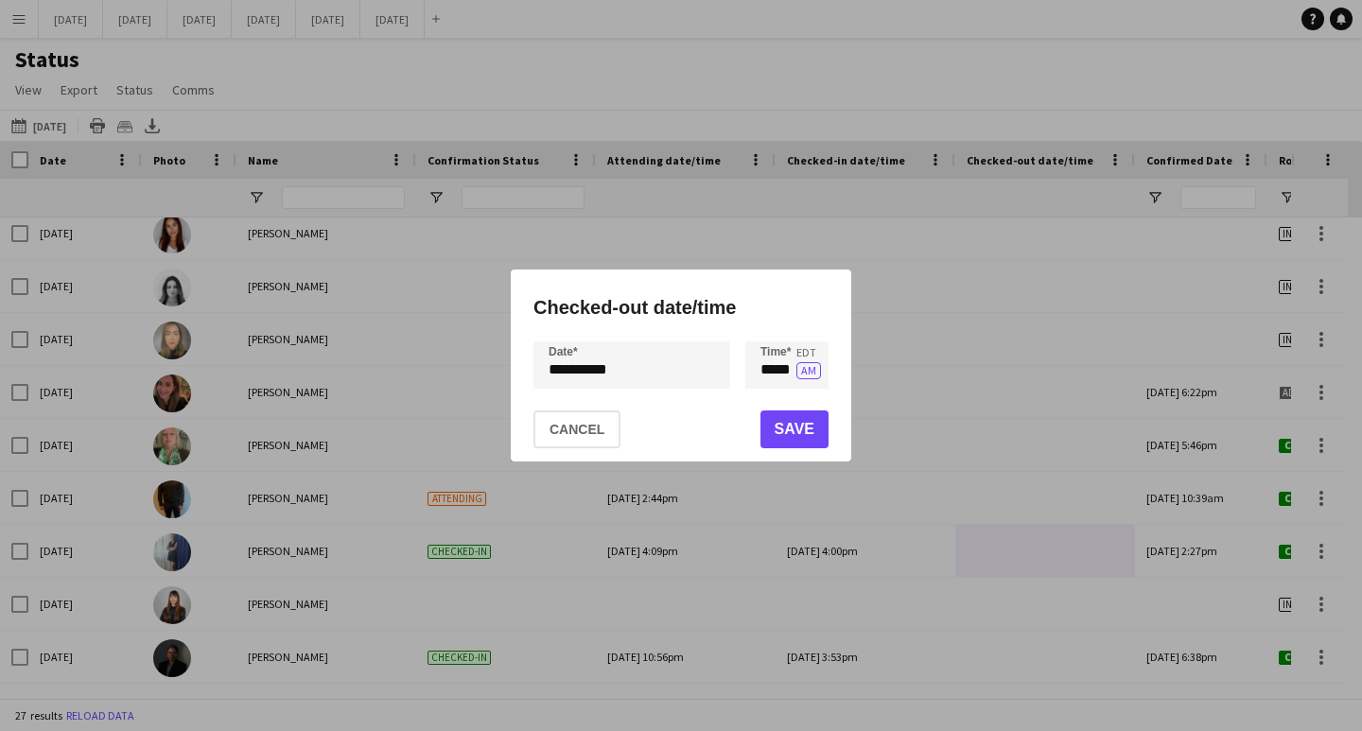
click at [617, 378] on div "**********" at bounding box center [681, 365] width 1362 height 731
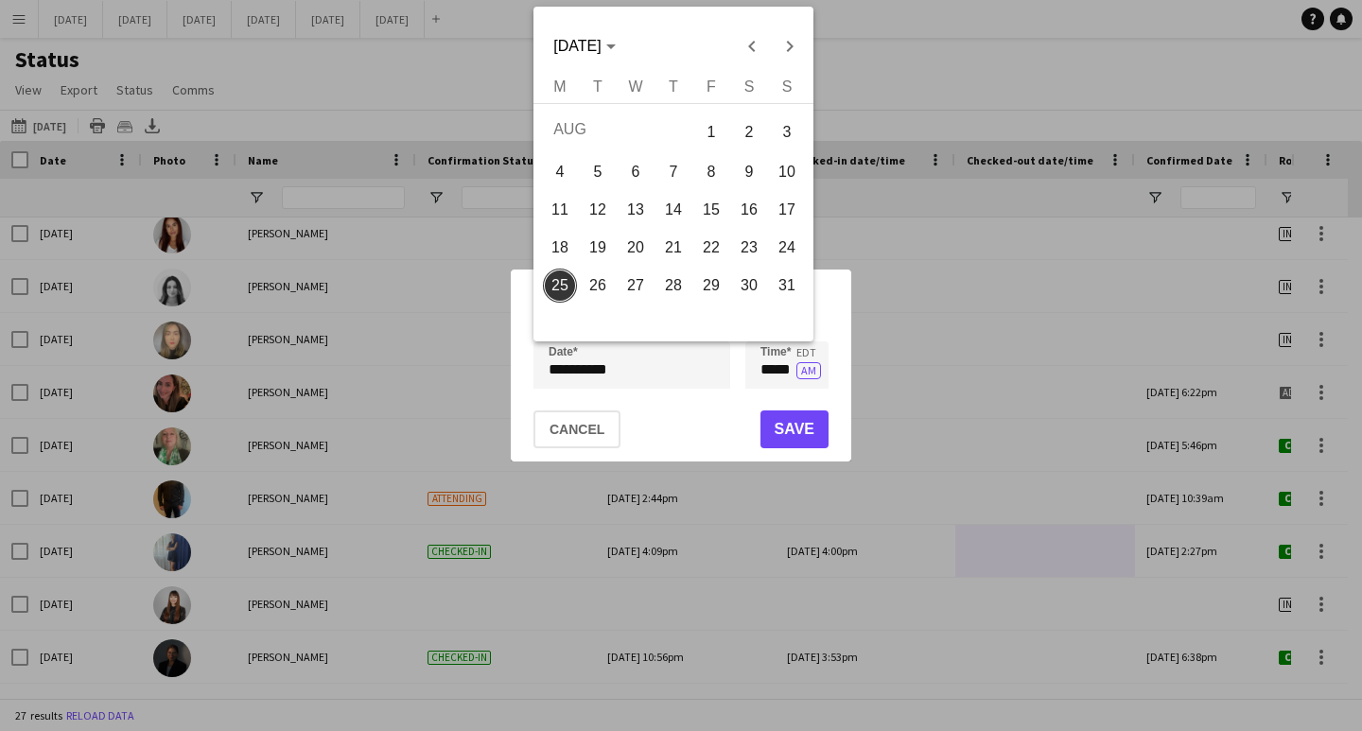
click at [681, 248] on span "21" at bounding box center [674, 248] width 34 height 34
type input "**********"
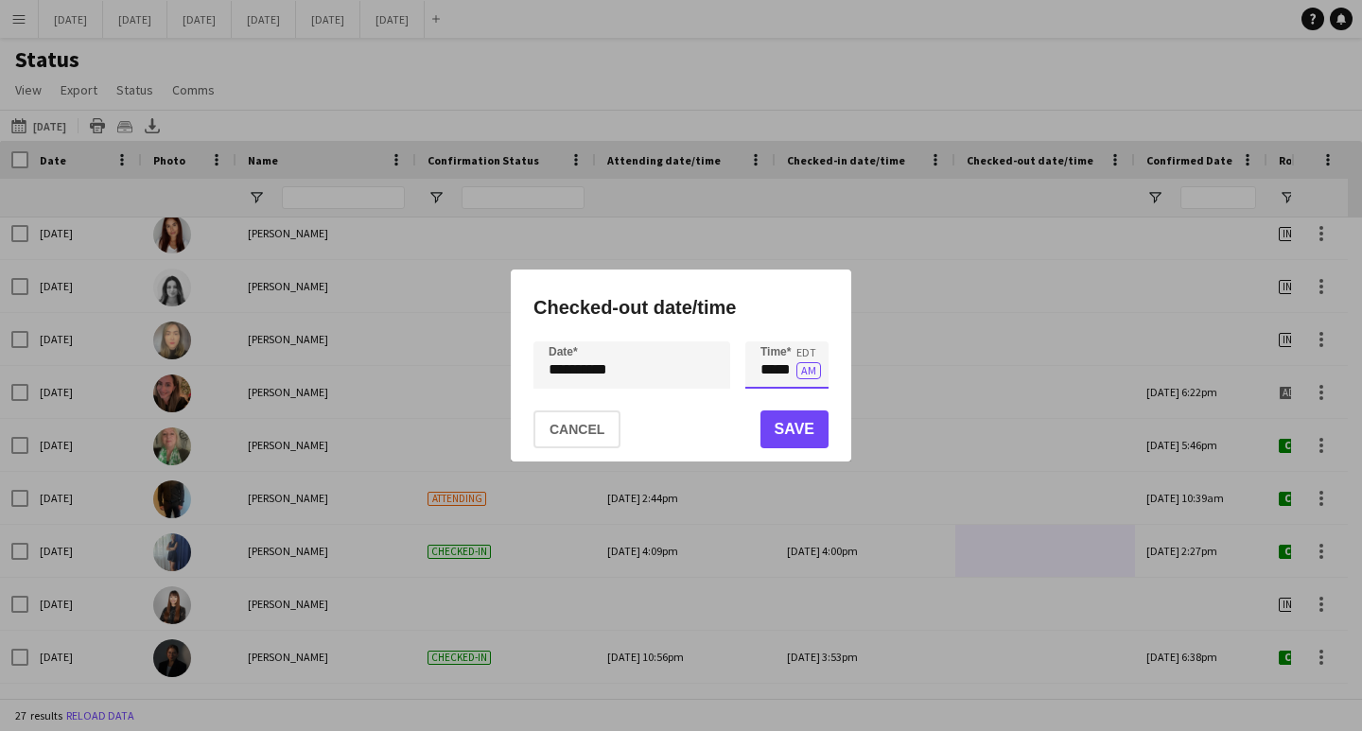
click at [788, 372] on input "*****" at bounding box center [787, 365] width 83 height 47
click at [793, 372] on input "*****" at bounding box center [787, 365] width 83 height 47
type input "*****"
click at [810, 378] on button "AM" at bounding box center [809, 370] width 25 height 17
click at [808, 428] on button "Save" at bounding box center [795, 430] width 68 height 38
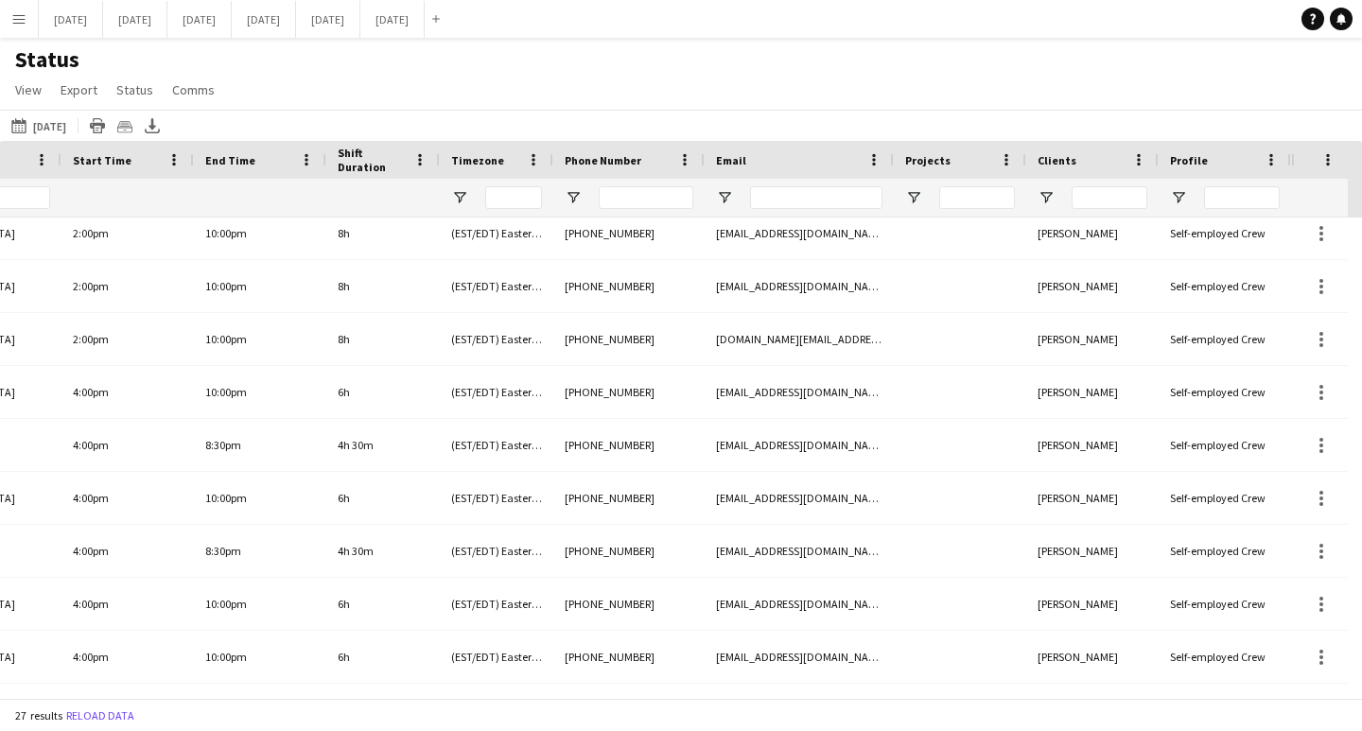
scroll to position [0, 2136]
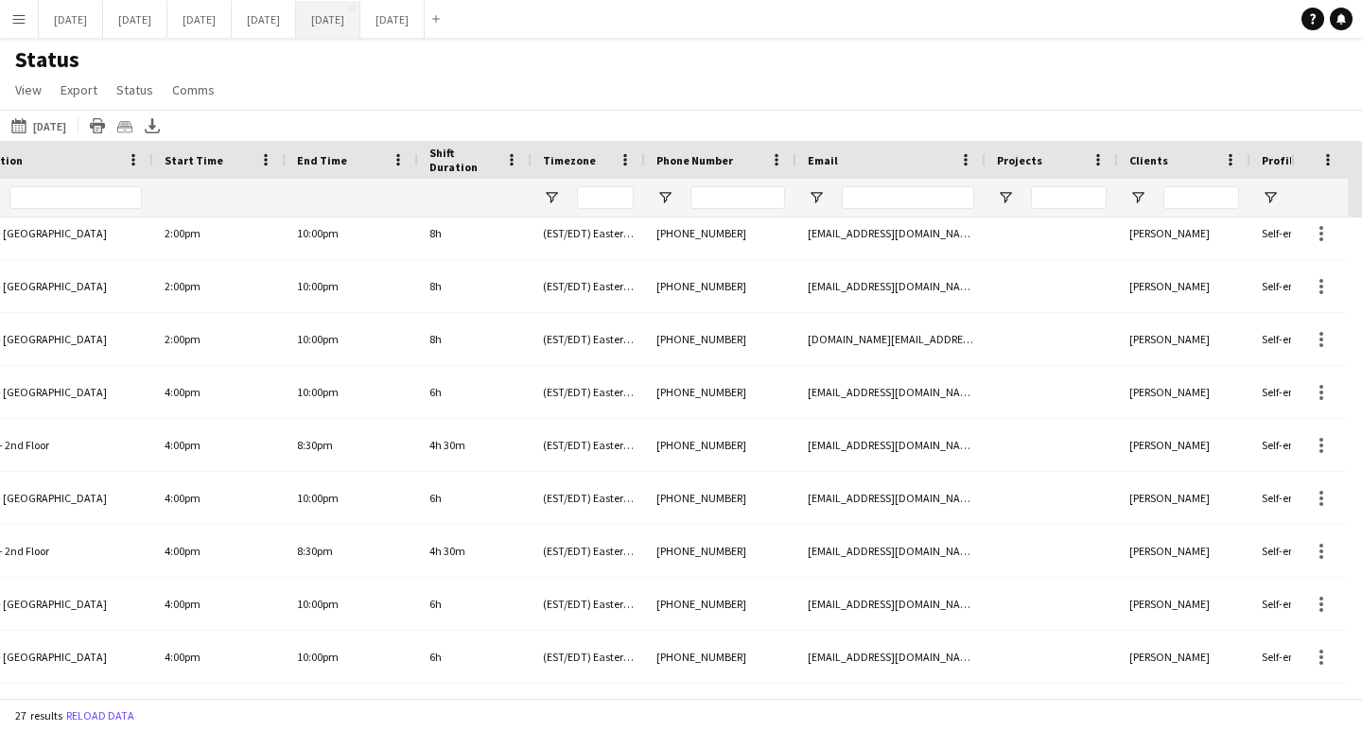
click at [360, 24] on button "[DATE] Close" at bounding box center [328, 19] width 64 height 37
